Goal: Task Accomplishment & Management: Use online tool/utility

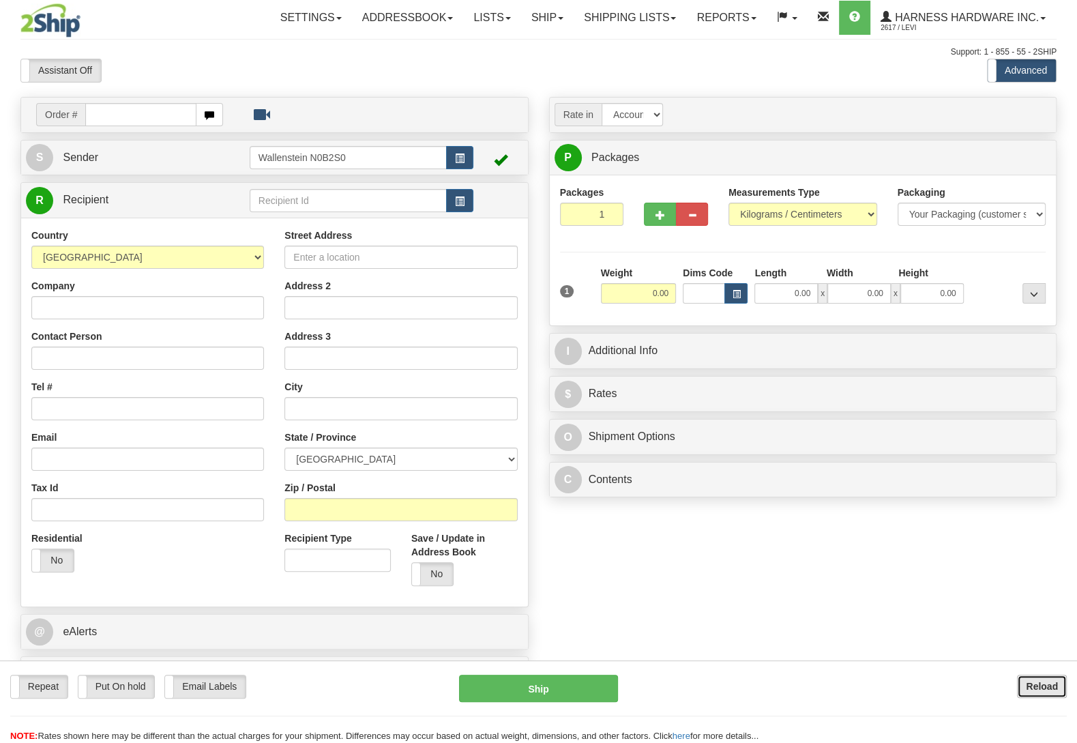
click at [1031, 686] on b "Reload" at bounding box center [1042, 686] width 32 height 11
click at [353, 201] on input "text" at bounding box center [348, 200] width 197 height 23
type input "ORLH"
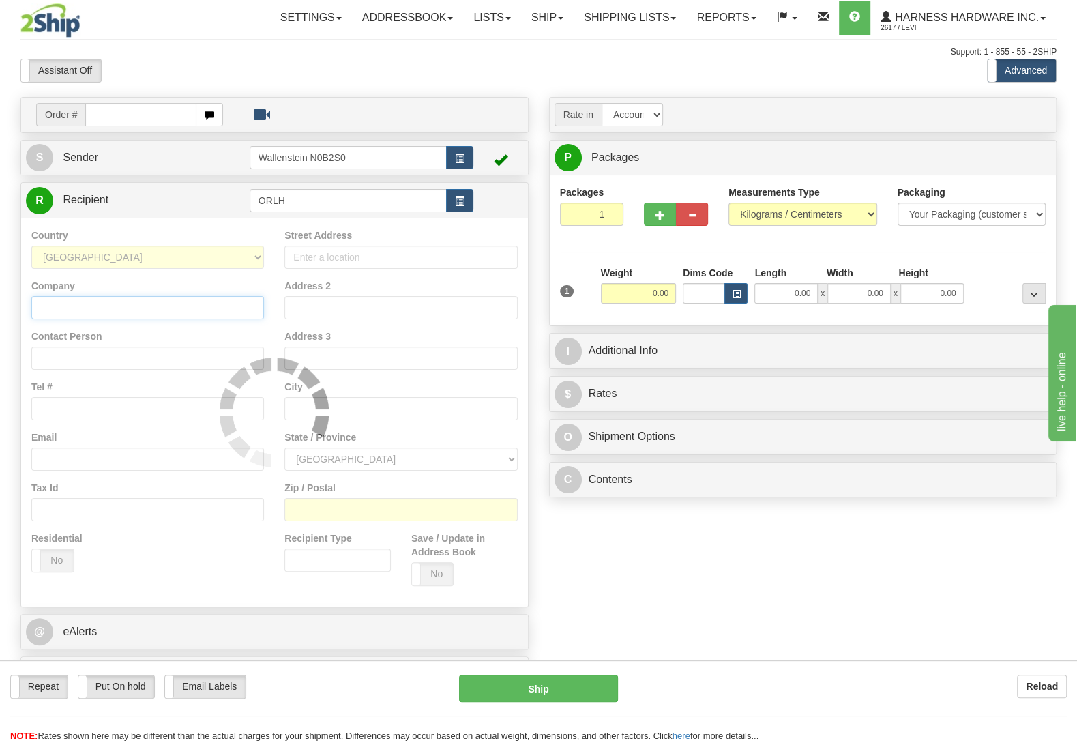
click at [113, 306] on input "Company" at bounding box center [147, 307] width 233 height 23
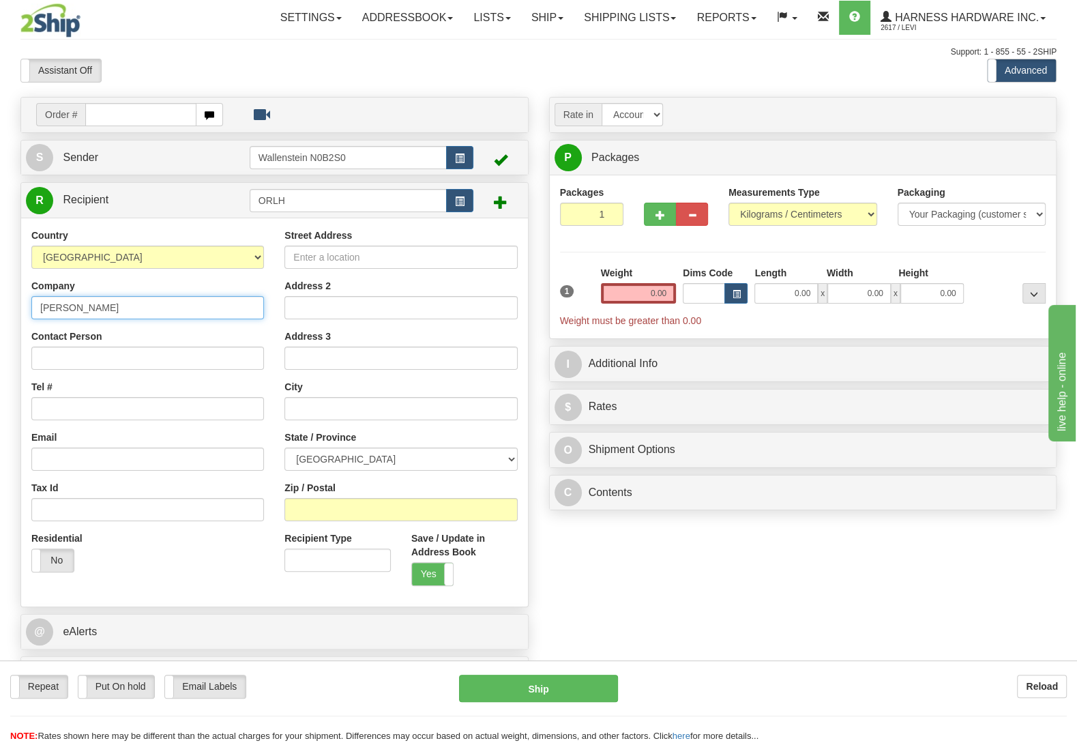
type input "[PERSON_NAME]"
click at [62, 361] on input "Contact Person" at bounding box center [147, 358] width 233 height 23
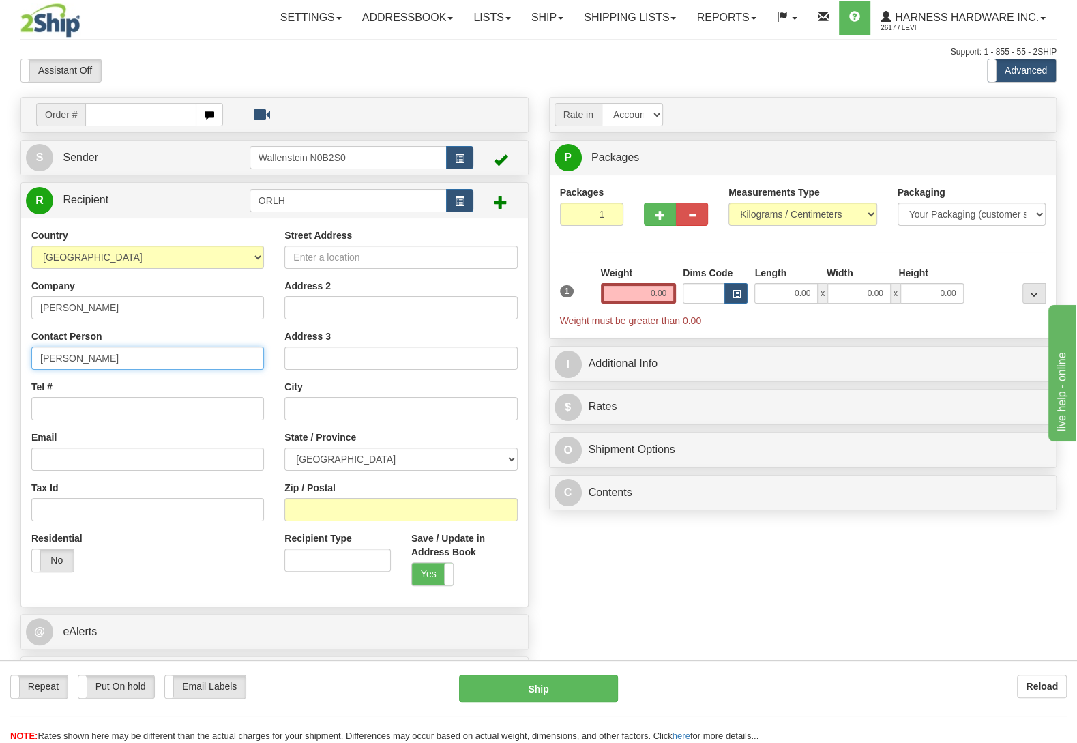
type input "[PERSON_NAME]"
click at [297, 514] on input "Zip / Postal" at bounding box center [401, 509] width 233 height 23
type input "N0B 2A0"
click at [569, 568] on div "Order # S Sender" at bounding box center [538, 398] width 1057 height 603
type input "[PERSON_NAME]"
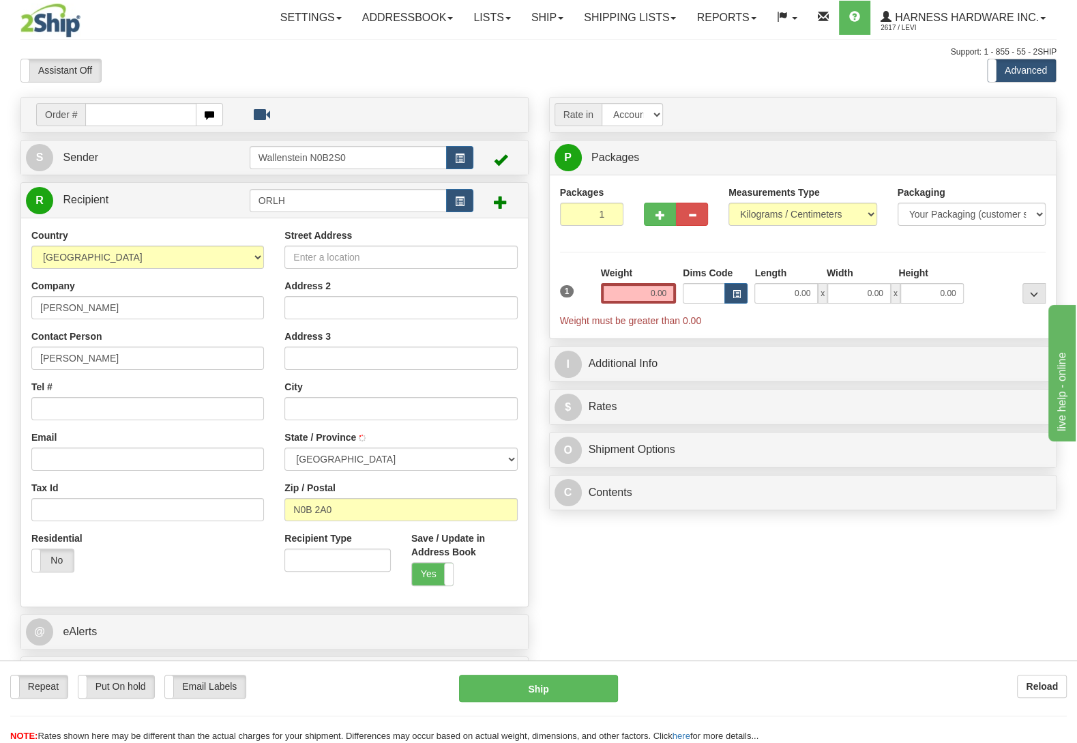
select select "ON"
click at [372, 263] on input "Street Address" at bounding box center [401, 257] width 233 height 23
type input "[STREET_ADDRESS]"
click at [104, 419] on input "Tel #" at bounding box center [147, 408] width 233 height 23
type input "[PHONE_NUMBER]"
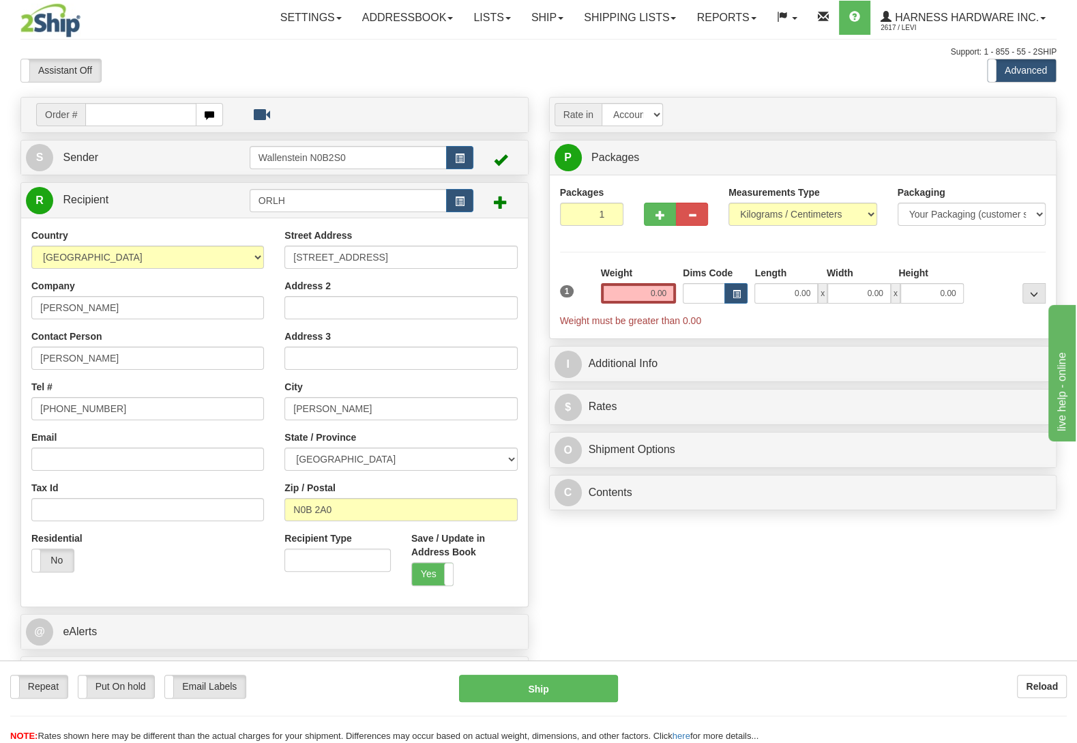
click at [620, 573] on div "Order # S Sender" at bounding box center [538, 398] width 1057 height 603
click at [654, 294] on input "0.00" at bounding box center [638, 293] width 75 height 20
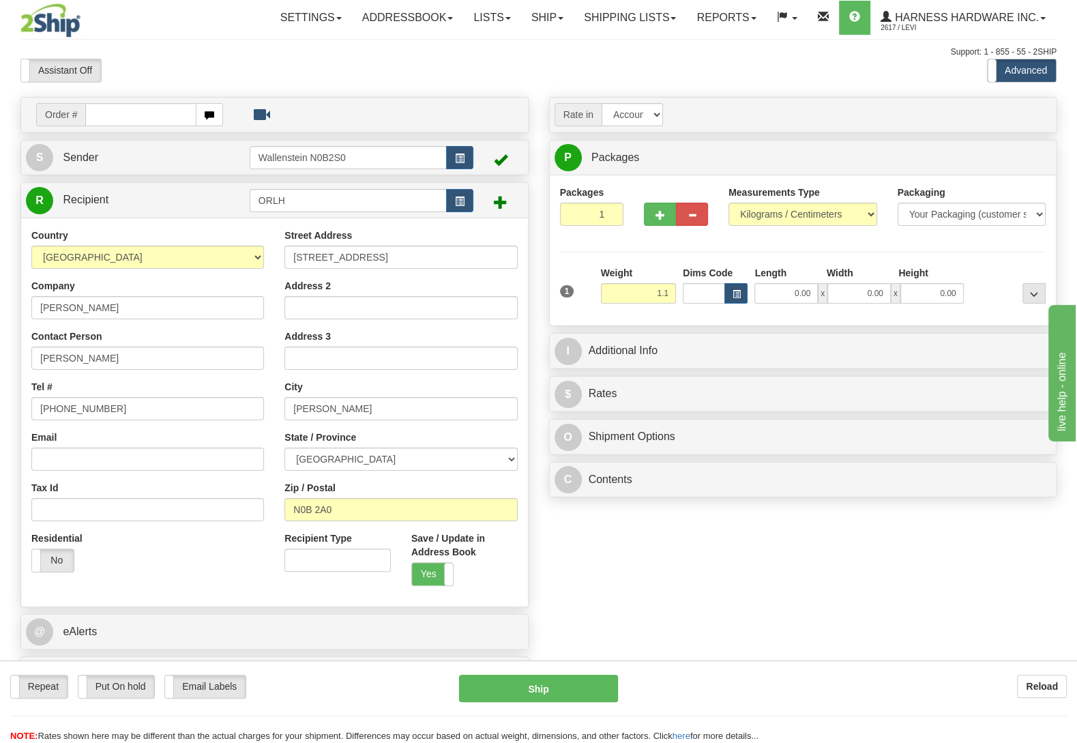
type input "1.10"
click at [969, 259] on div "Packages 1 1 Measurements Type" at bounding box center [803, 251] width 487 height 130
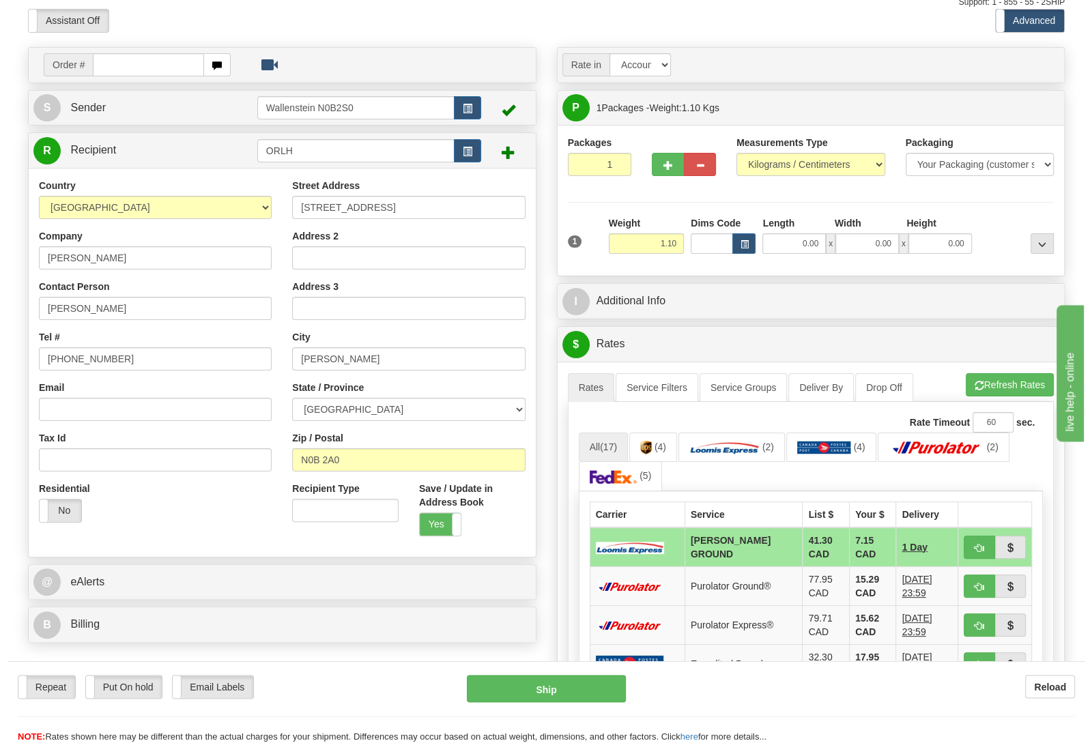
scroll to position [72, 0]
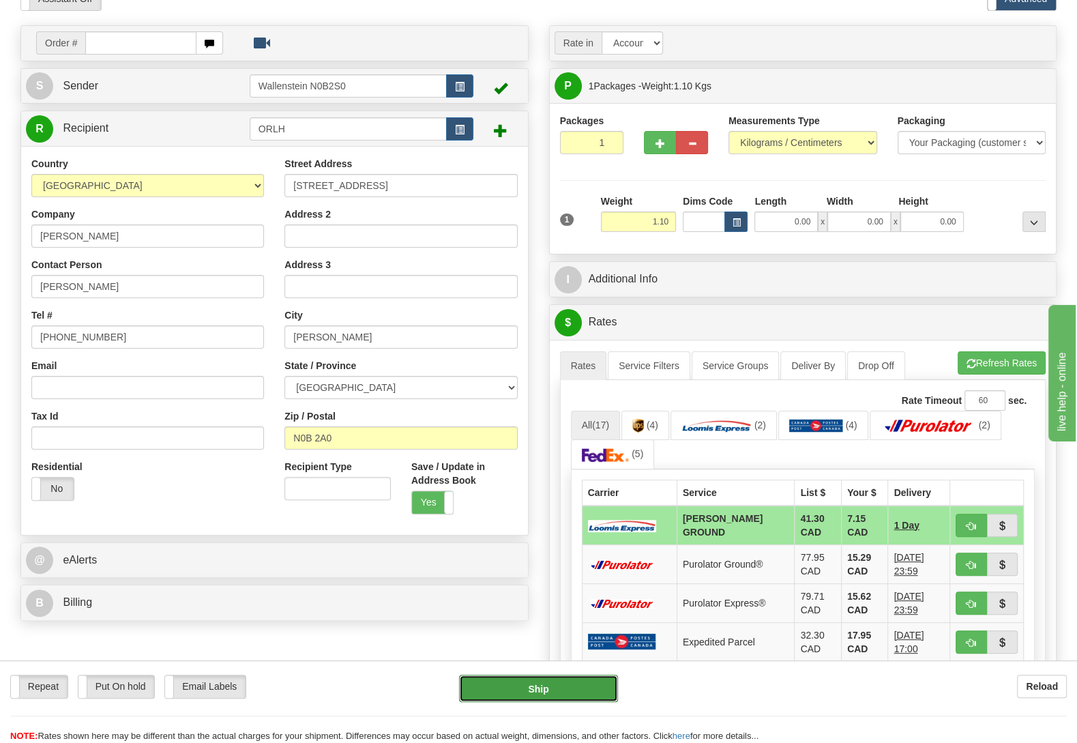
click at [603, 678] on button "Ship" at bounding box center [538, 688] width 159 height 27
type input "DD"
